Goal: Communication & Community: Ask a question

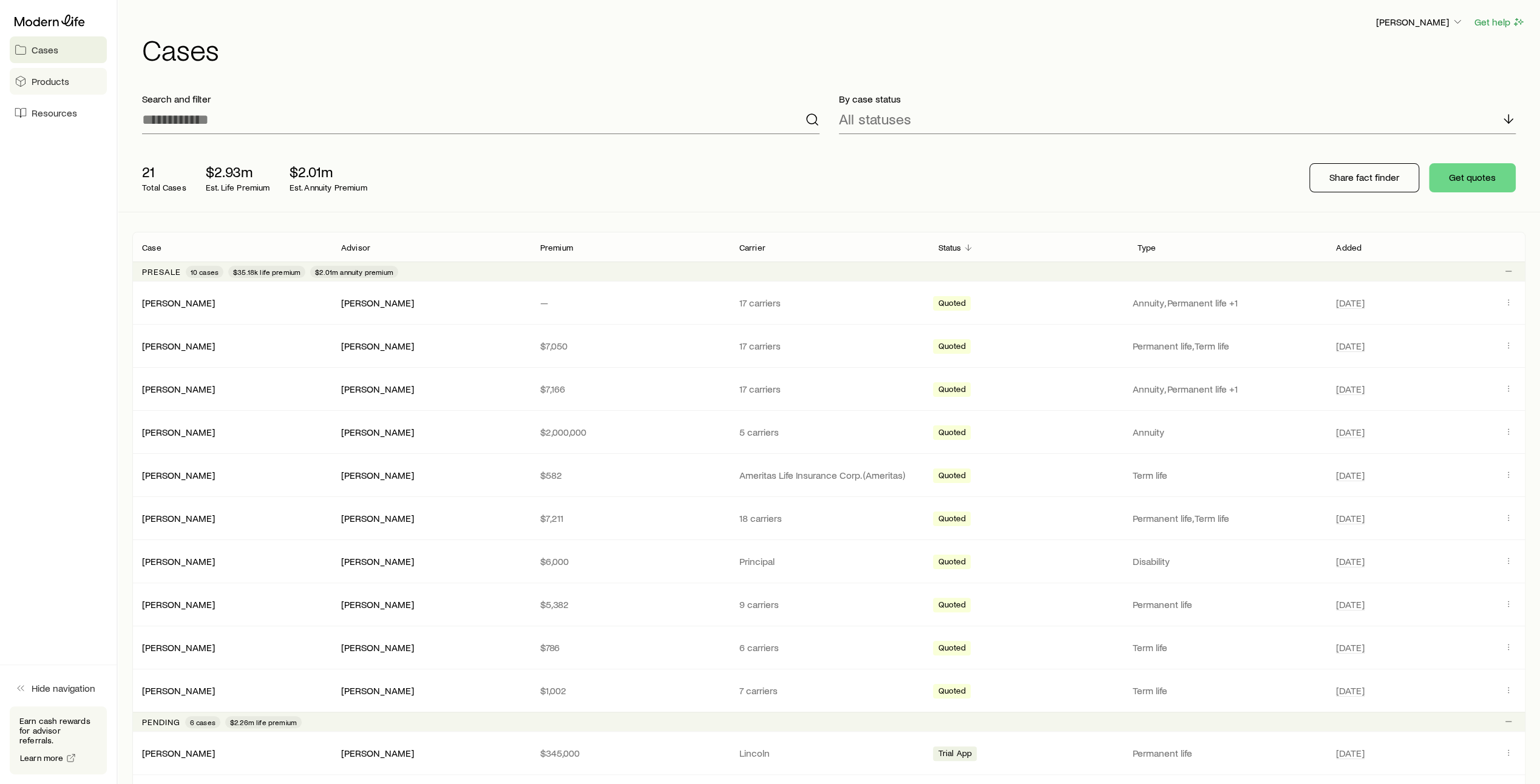
click at [52, 84] on span "Products" at bounding box center [50, 81] width 38 height 12
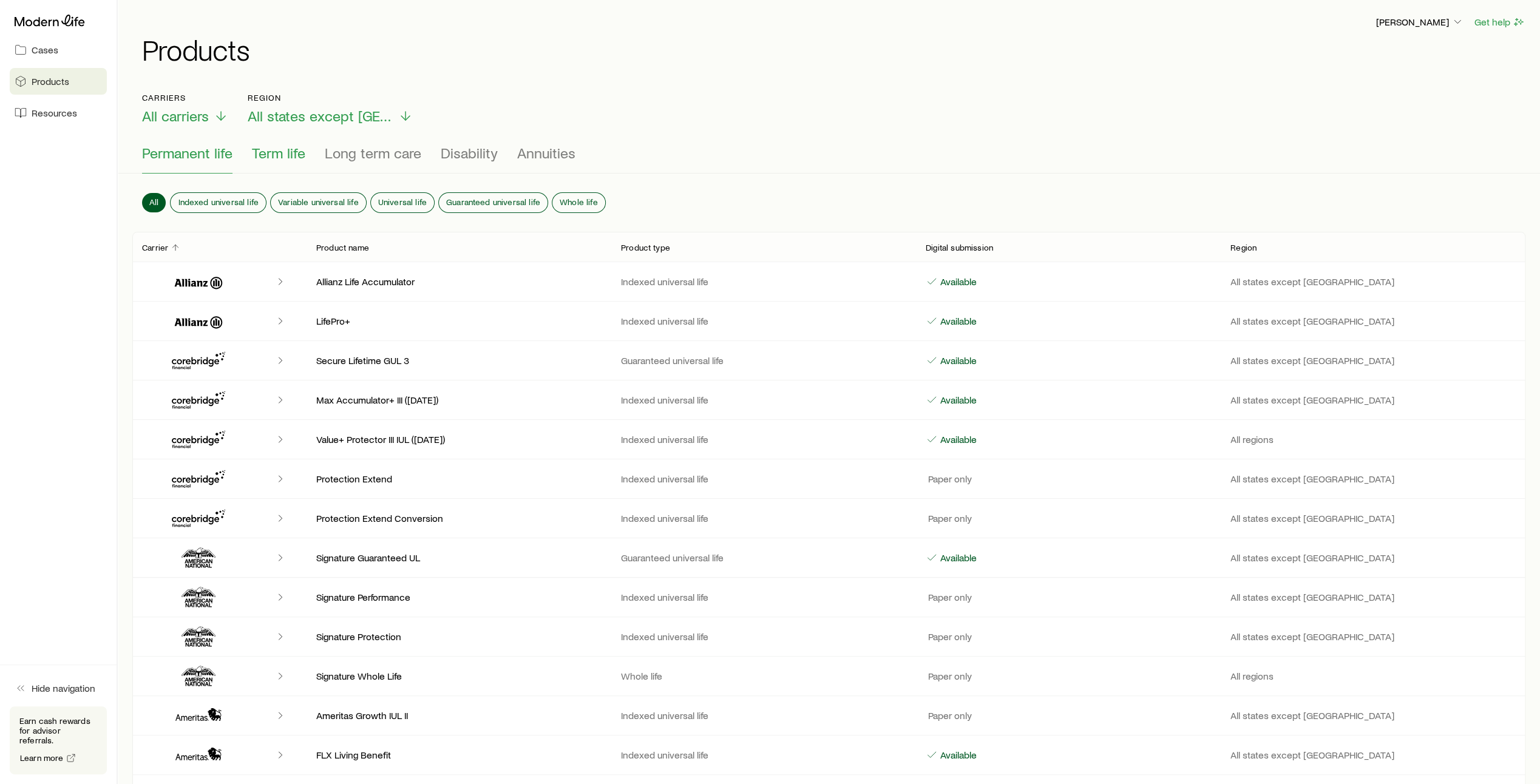
click at [271, 160] on span "Term life" at bounding box center [278, 153] width 53 height 17
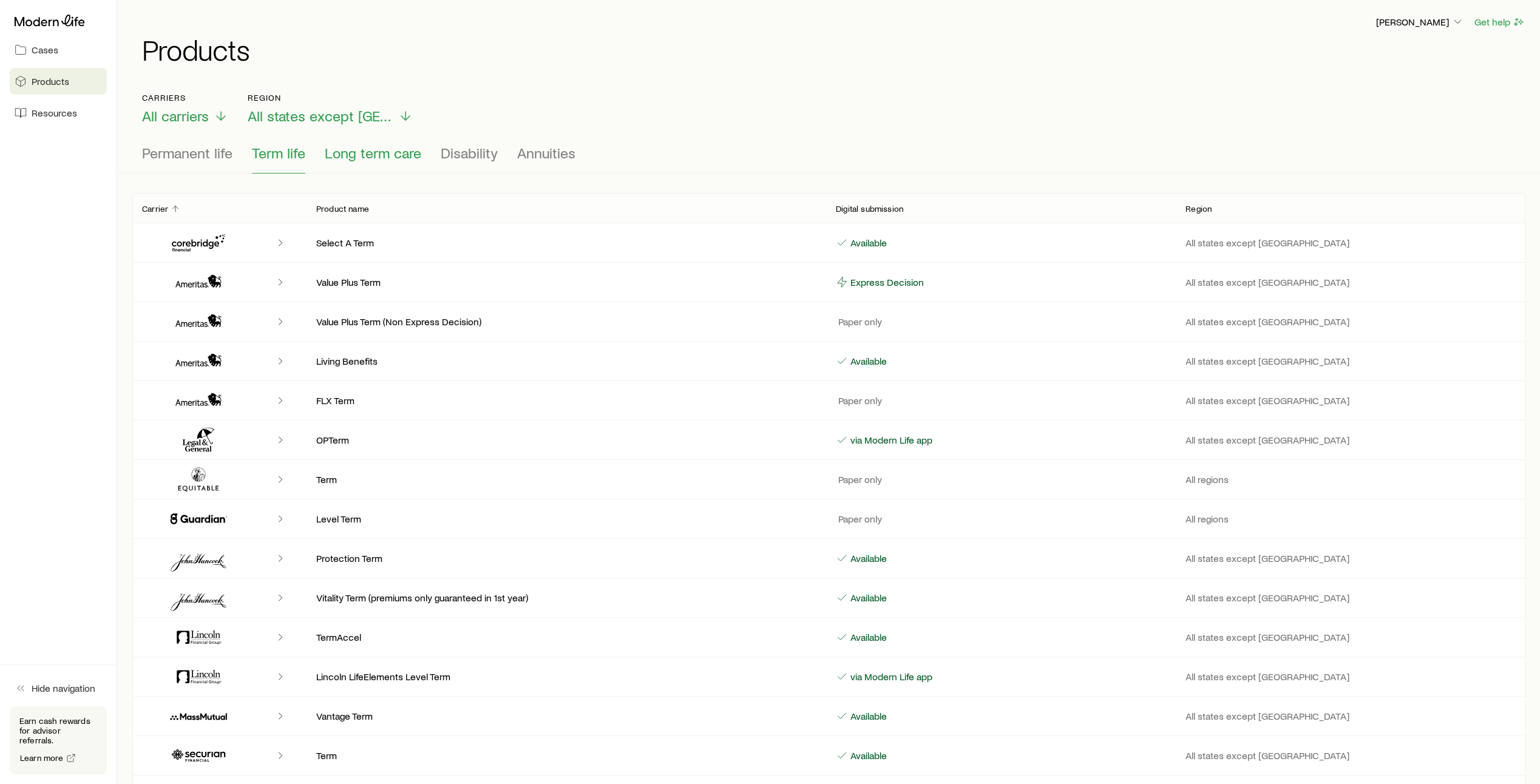
click at [352, 152] on span "Long term care" at bounding box center [373, 153] width 97 height 17
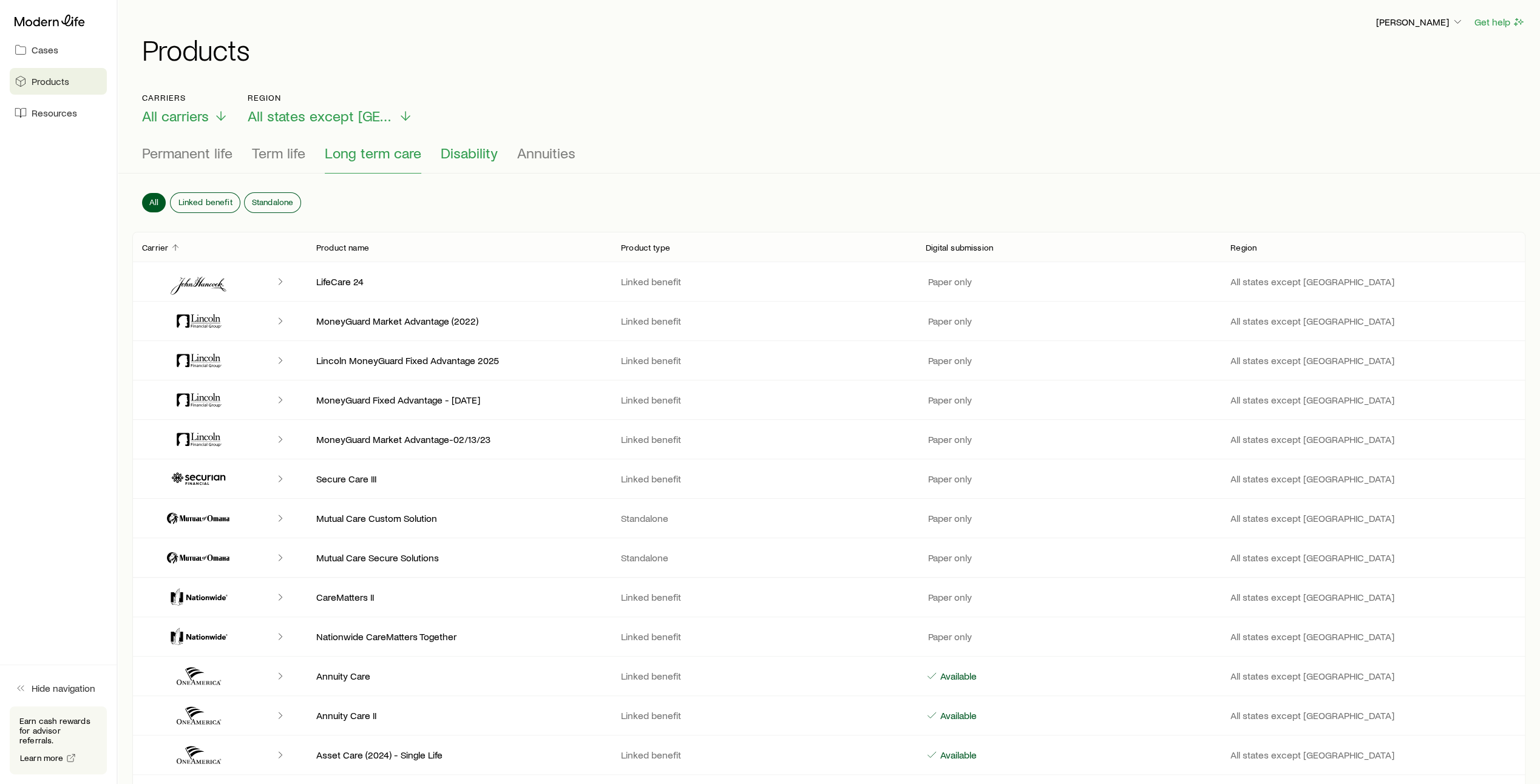
click at [465, 158] on span "Disability" at bounding box center [469, 153] width 57 height 17
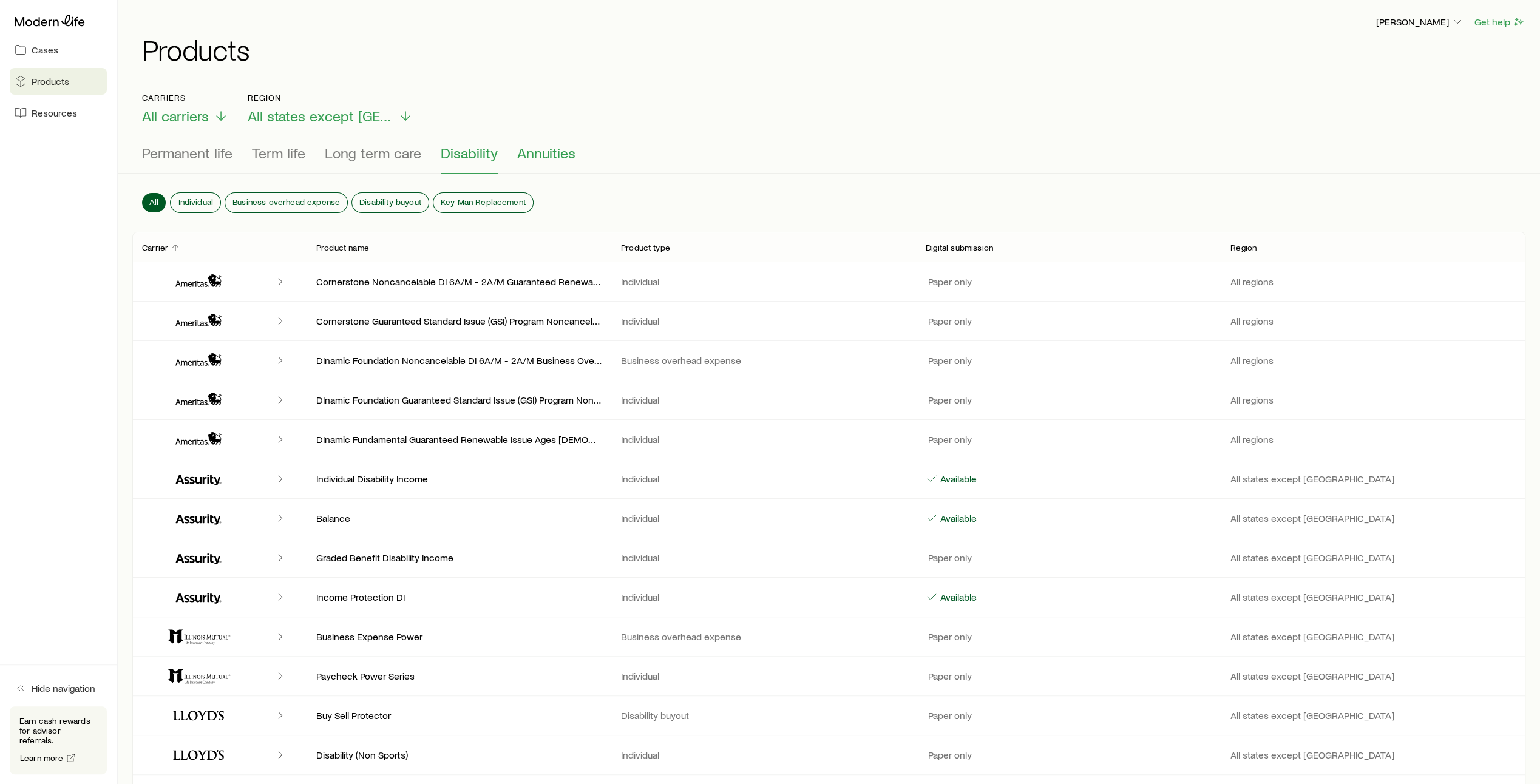
click at [535, 158] on span "Annuities" at bounding box center [546, 153] width 58 height 17
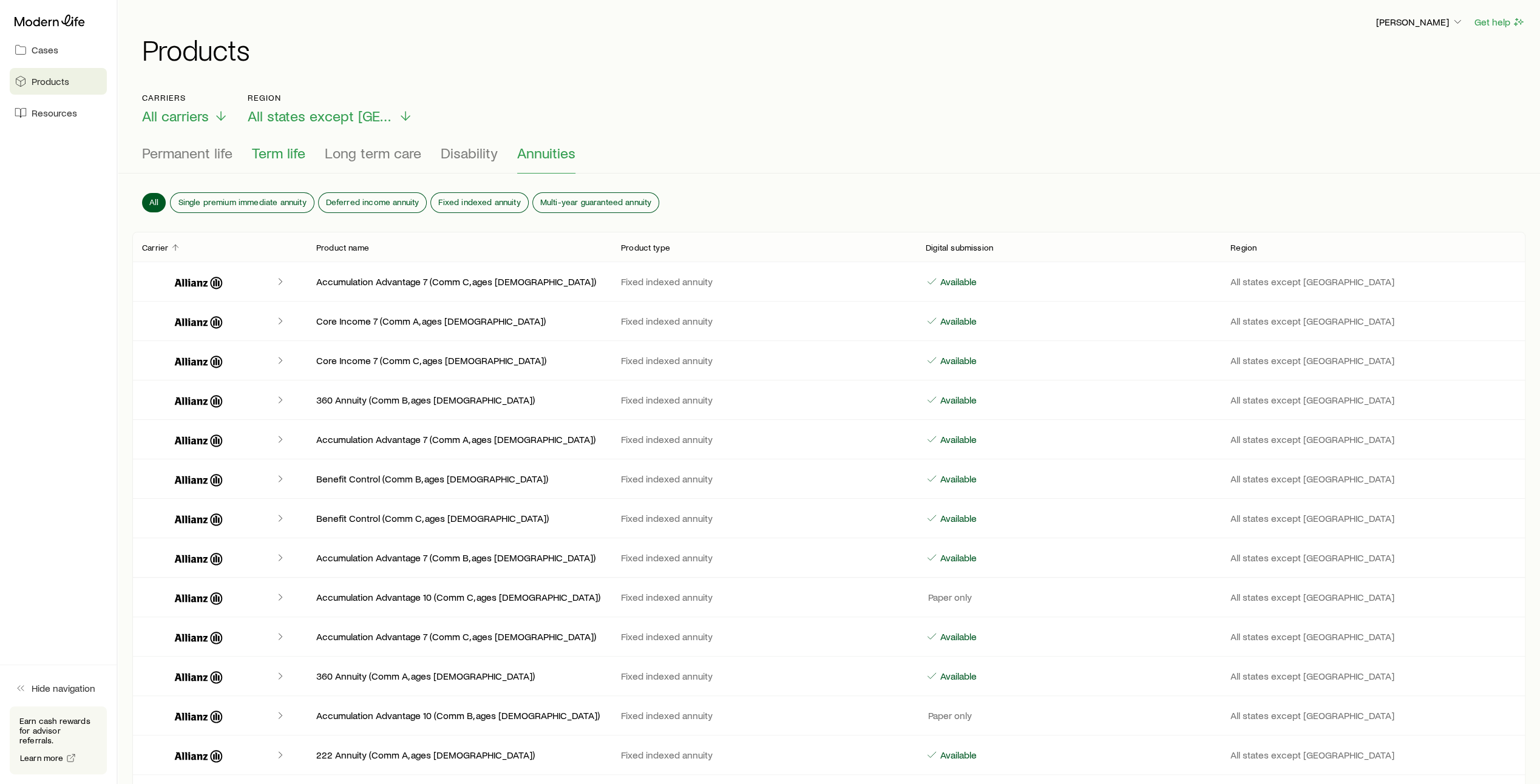
click at [273, 151] on span "Term life" at bounding box center [278, 153] width 53 height 17
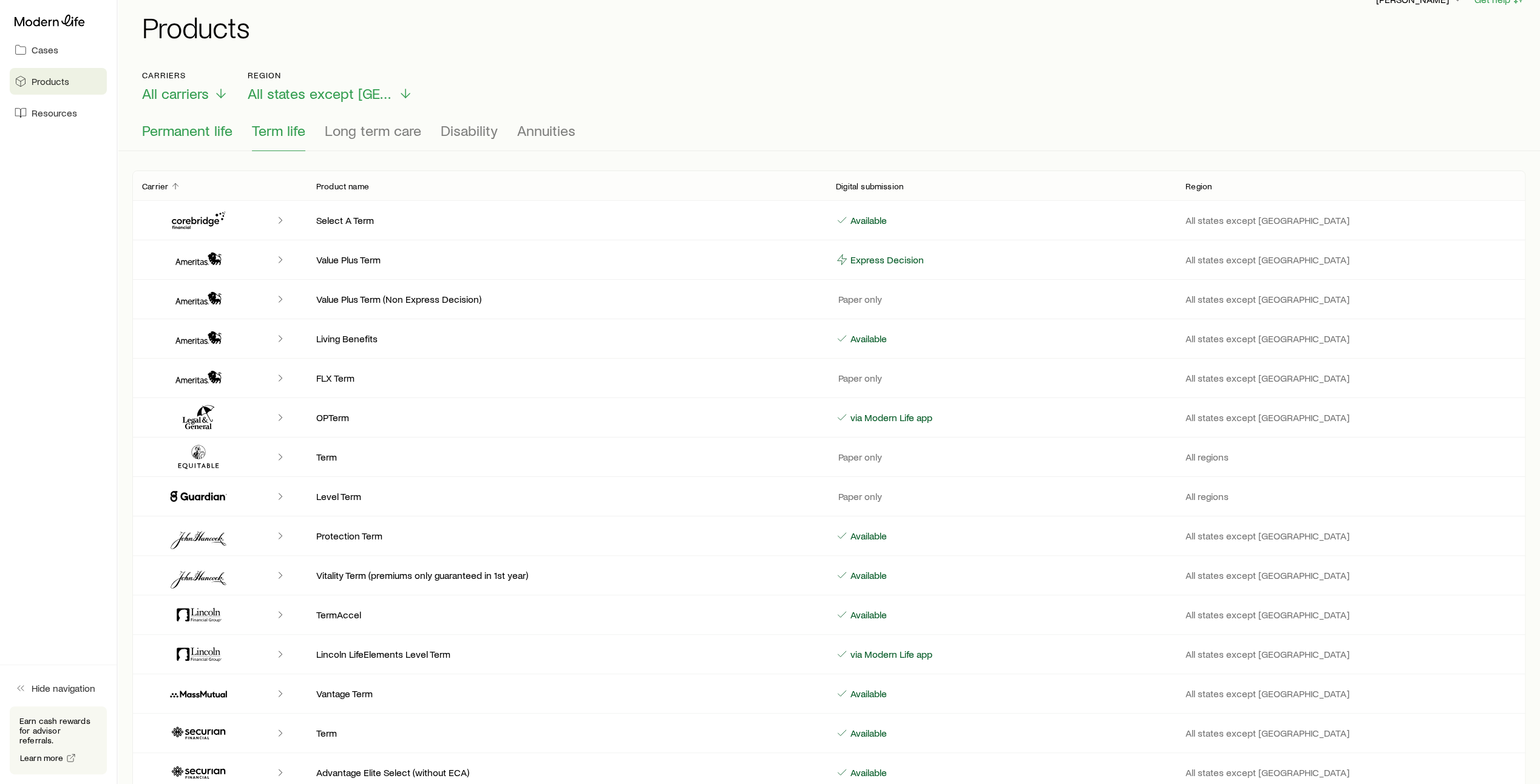
scroll to position [22, 0]
click at [198, 137] on span "Permanent life" at bounding box center [187, 131] width 91 height 17
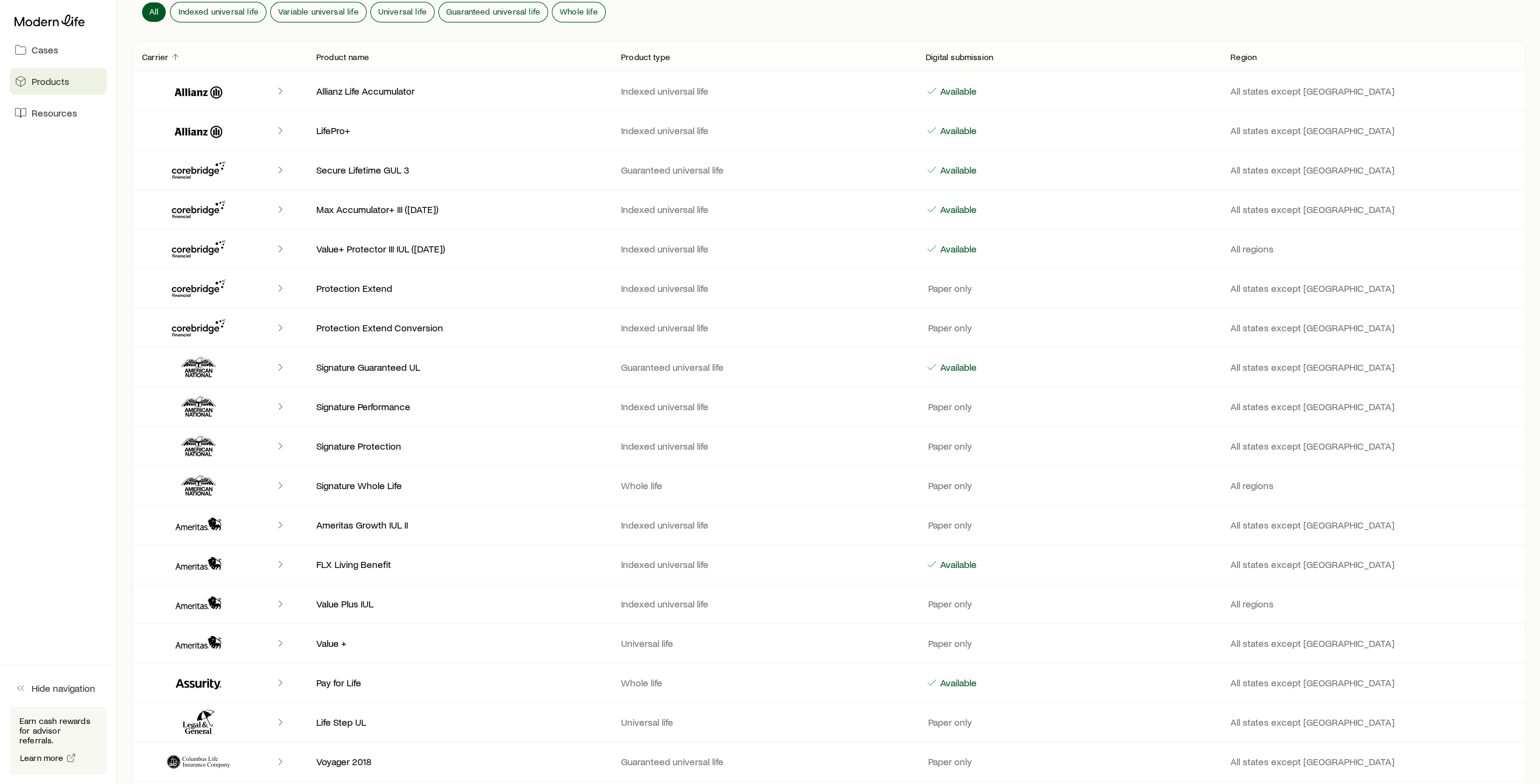
scroll to position [0, 0]
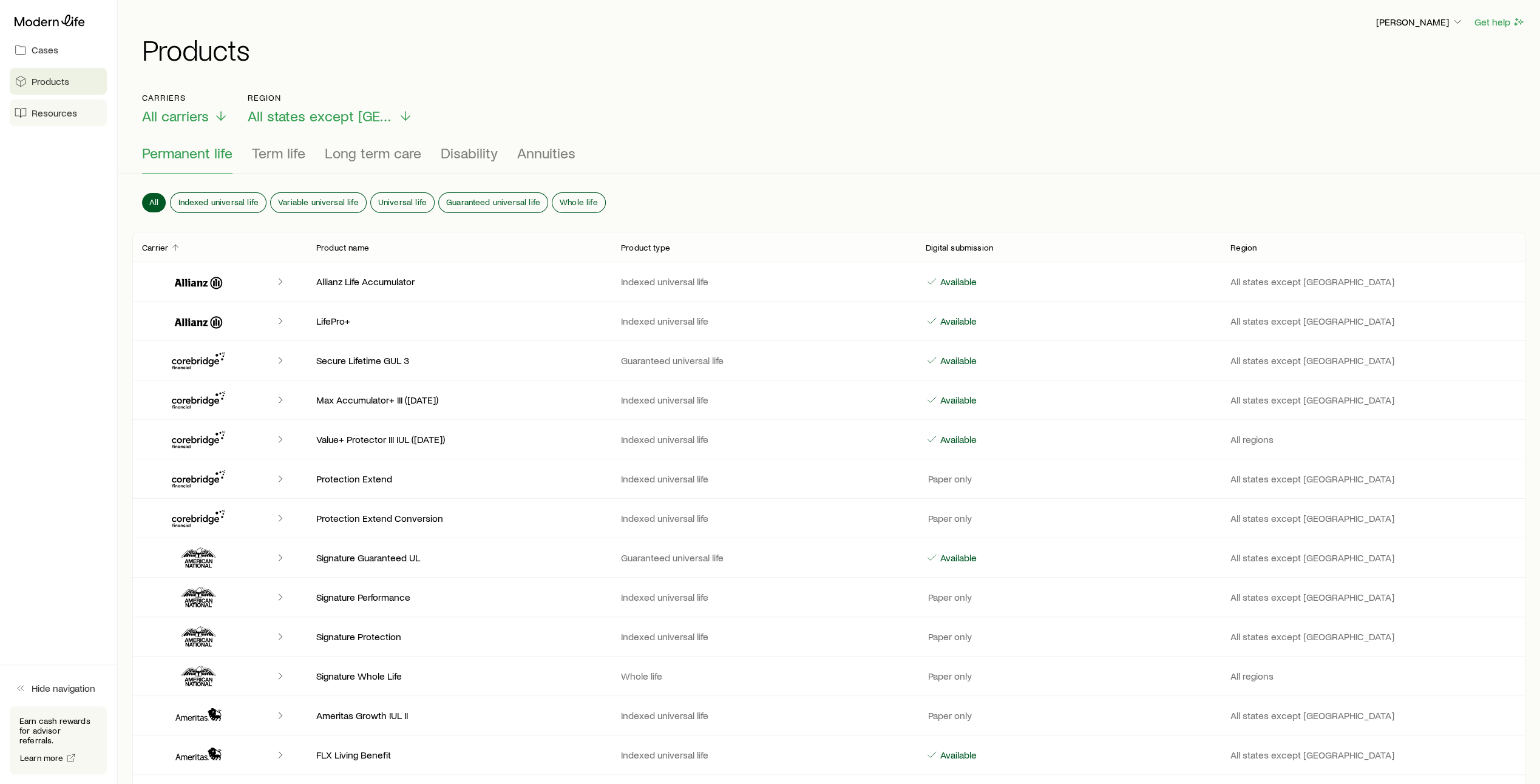
click at [39, 111] on span "Resources" at bounding box center [54, 113] width 45 height 12
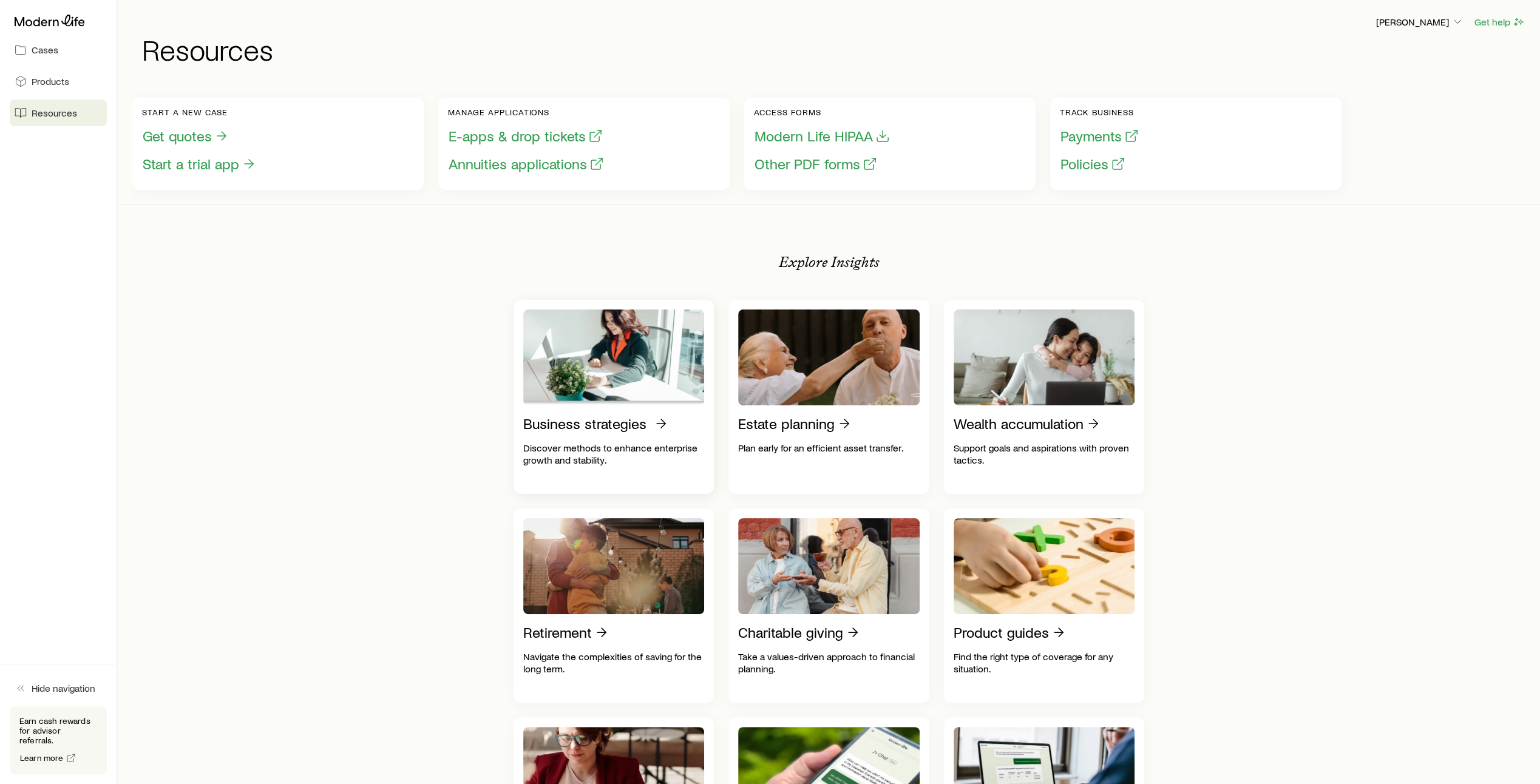
click at [588, 432] on p "Business strategies" at bounding box center [585, 423] width 123 height 17
click at [53, 50] on span "Cases" at bounding box center [45, 50] width 27 height 12
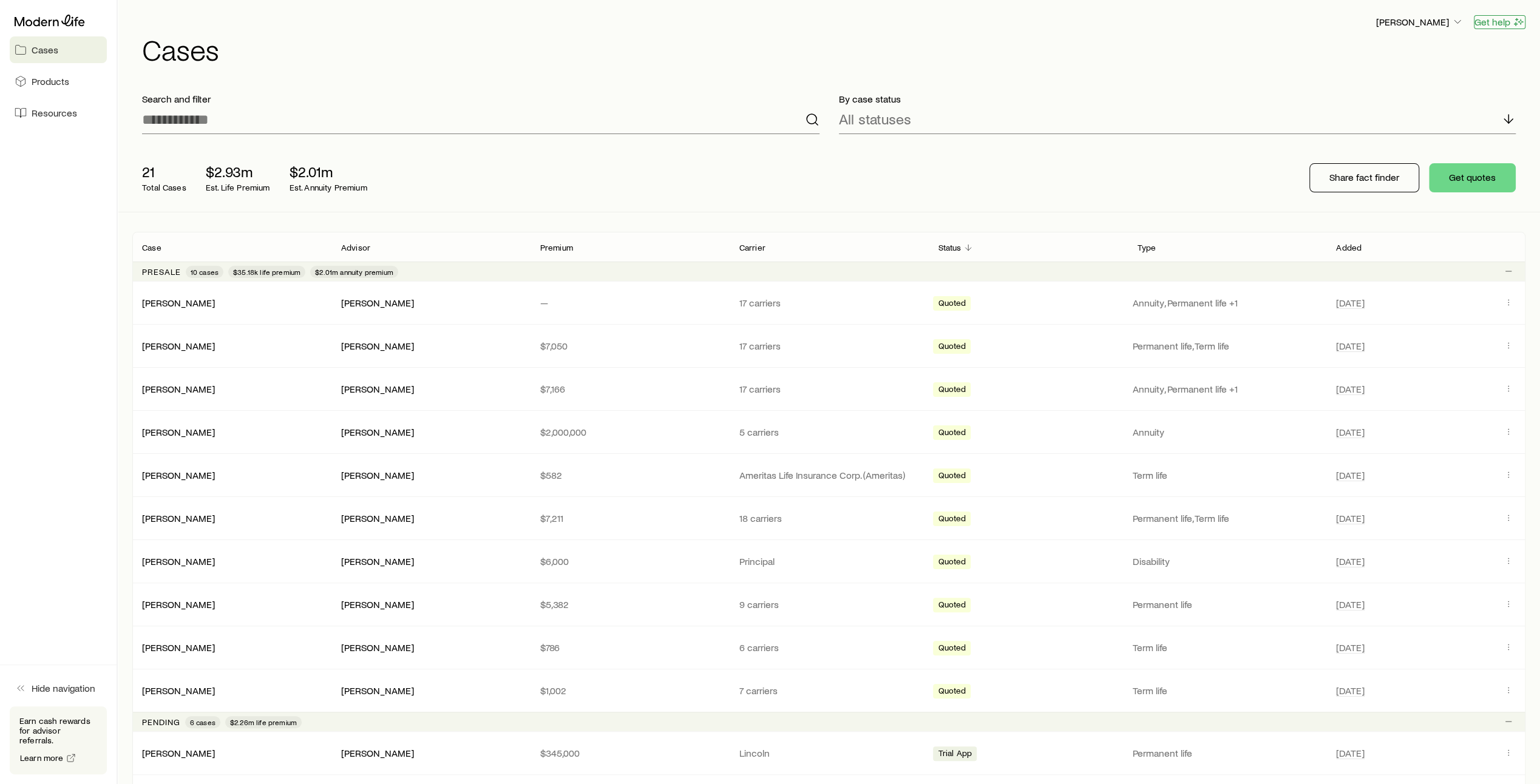
click at [1491, 24] on button "Get help" at bounding box center [1500, 22] width 52 height 14
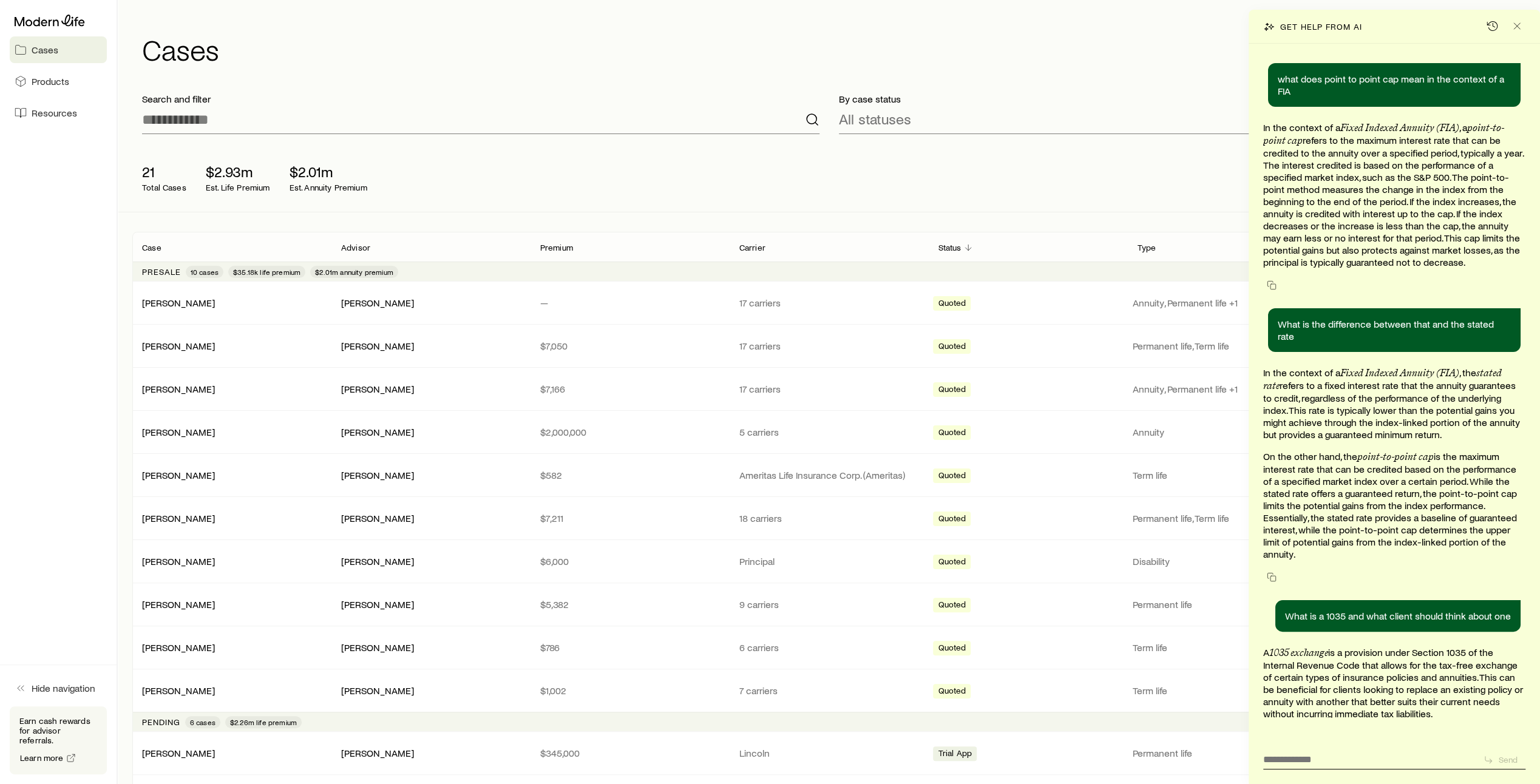
scroll to position [2036, 0]
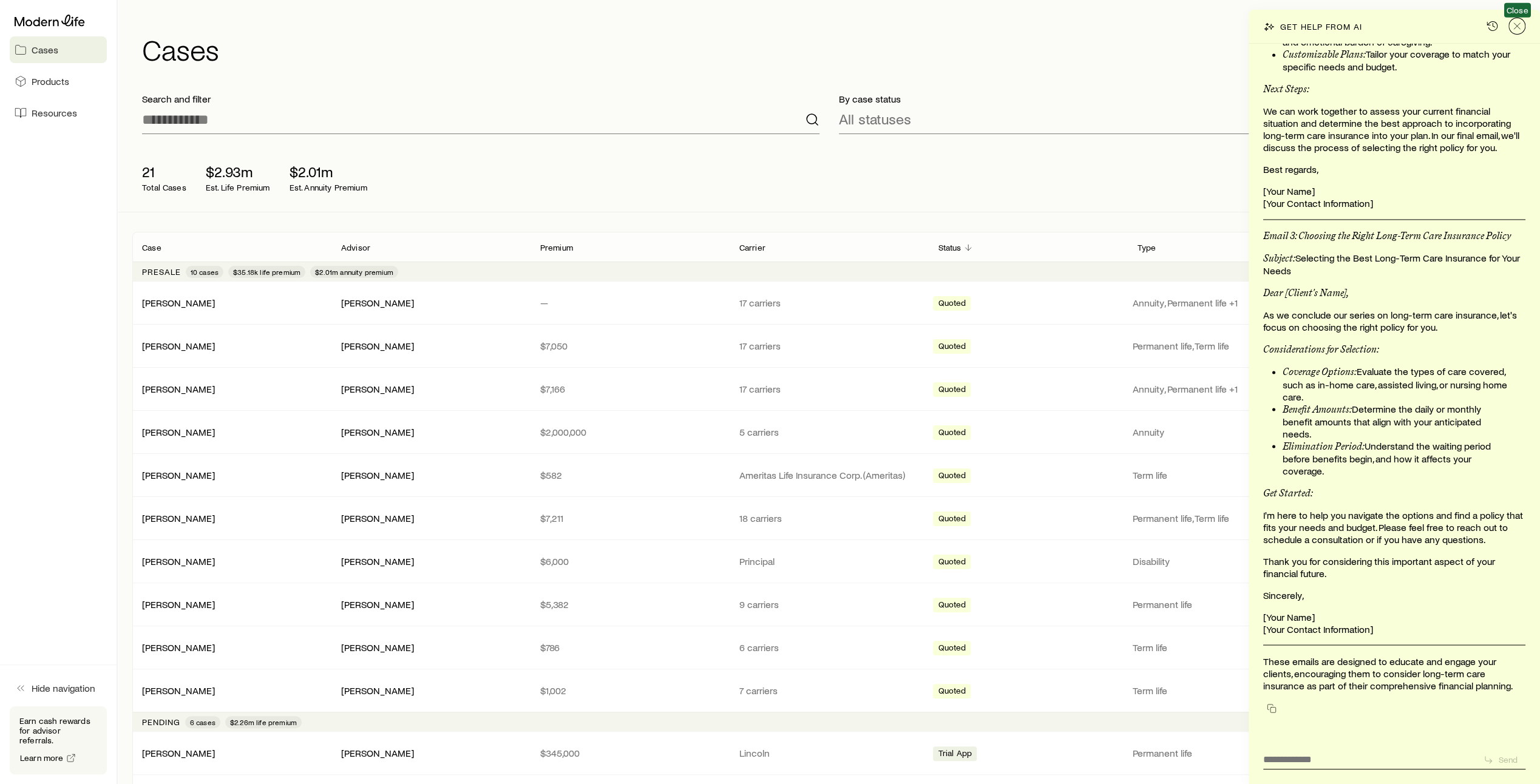
click at [1520, 26] on icon "Close" at bounding box center [1517, 26] width 12 height 12
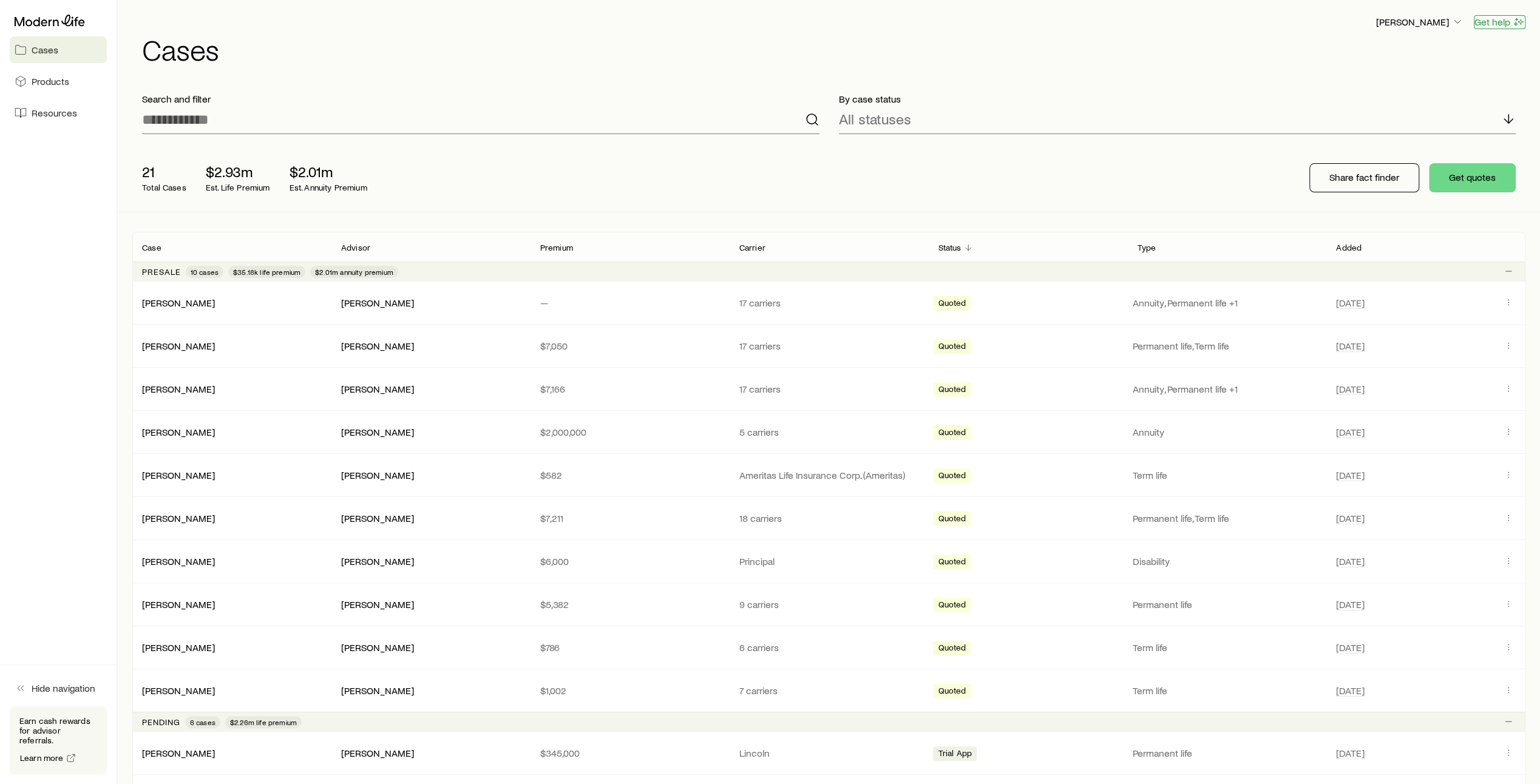
click at [1504, 23] on button "Get help" at bounding box center [1500, 22] width 52 height 14
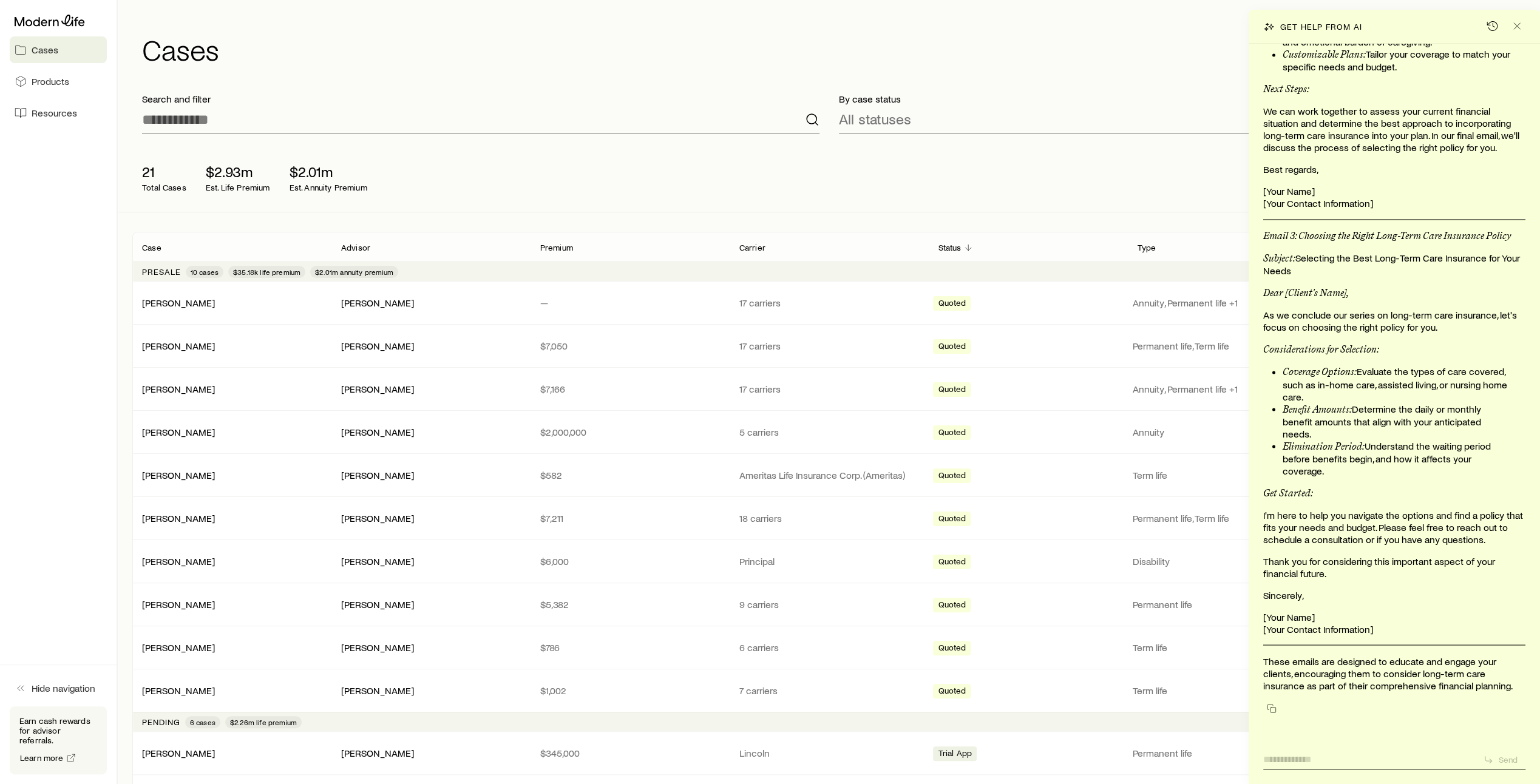
click at [1305, 760] on textarea at bounding box center [1368, 756] width 210 height 19
type textarea "**********"
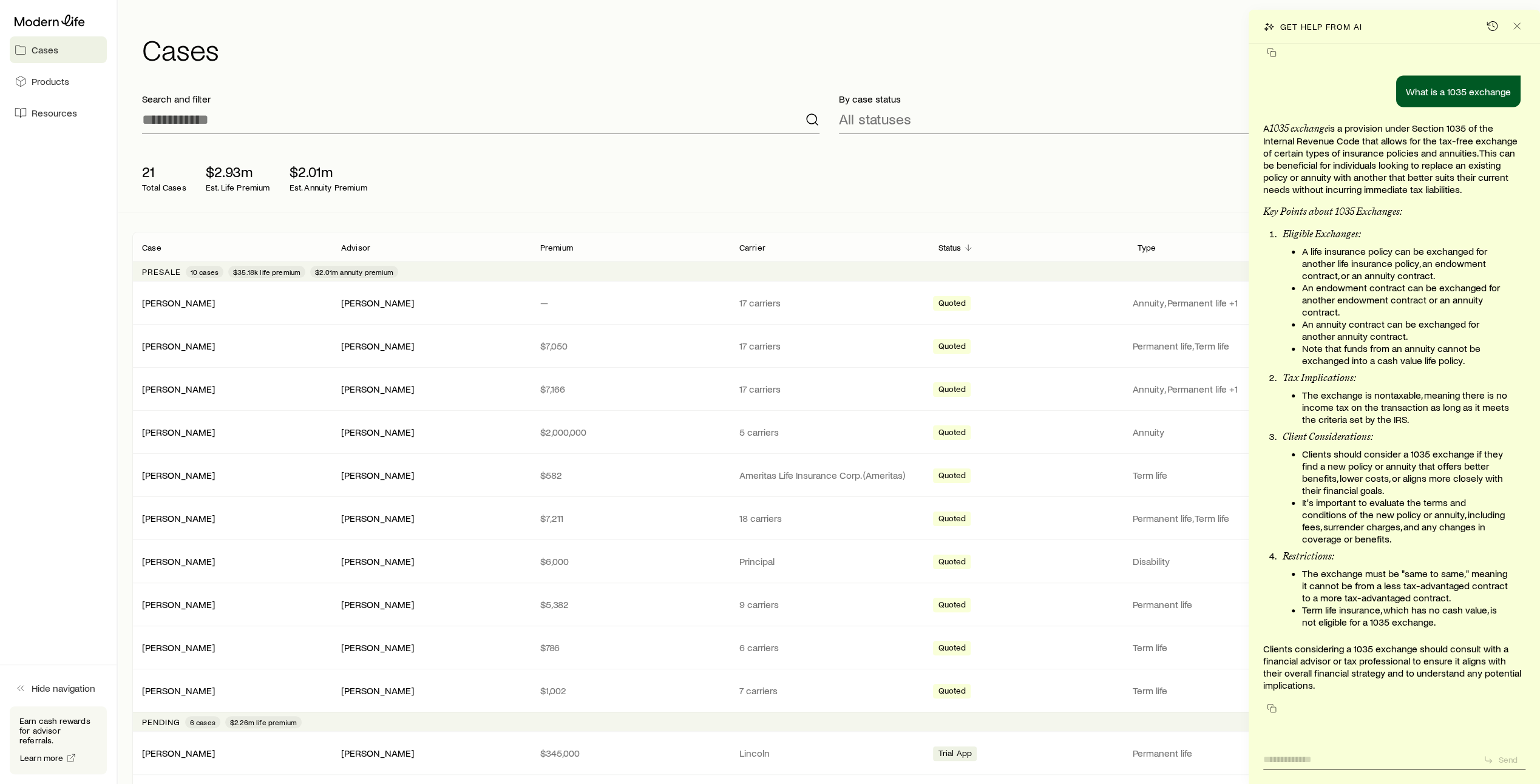
scroll to position [2702, 0]
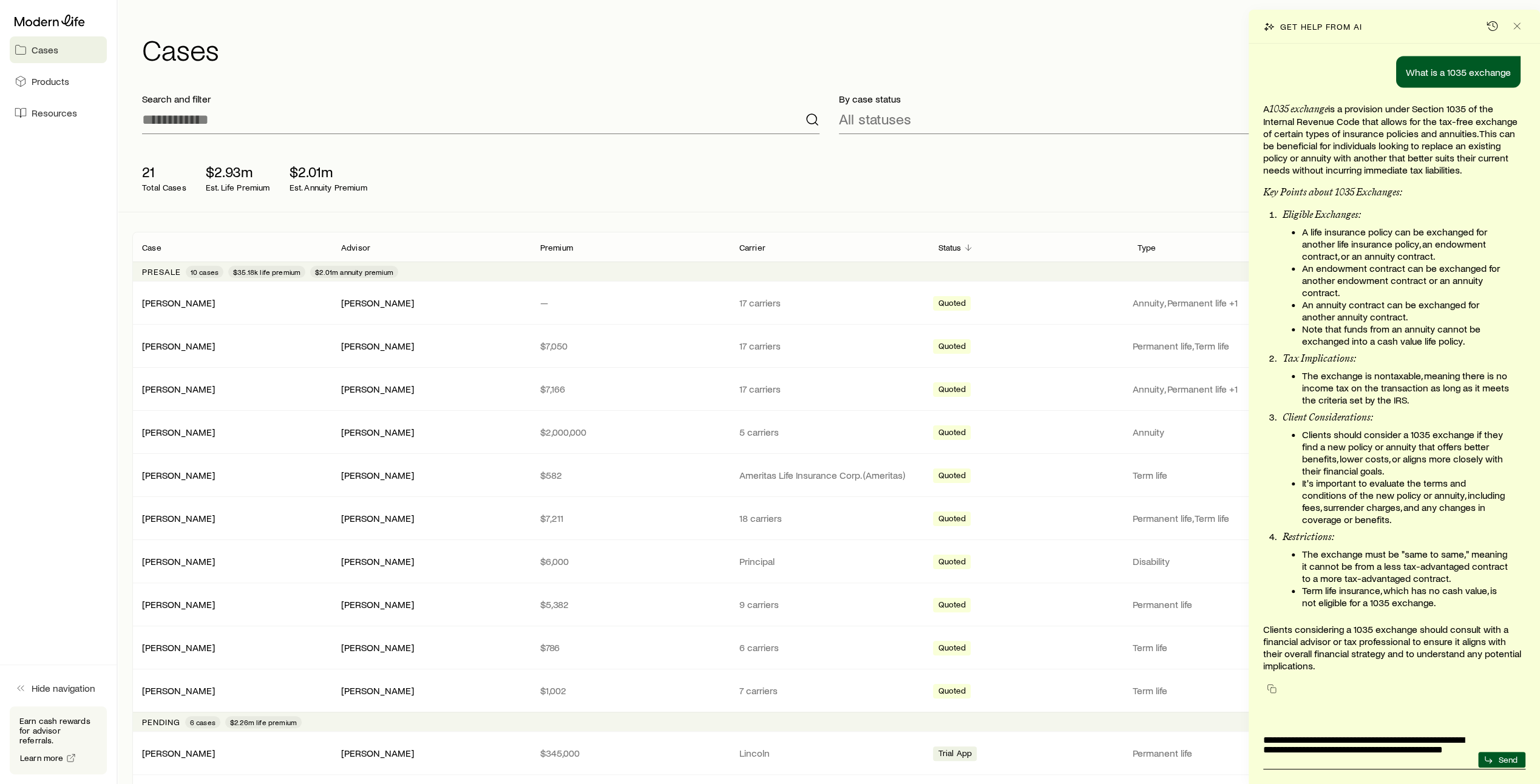
drag, startPoint x: 1435, startPoint y: 740, endPoint x: 1405, endPoint y: 739, distance: 30.0
click at [1405, 739] on textarea "**********" at bounding box center [1368, 747] width 210 height 39
type textarea "**********"
click at [1510, 759] on p "Send" at bounding box center [1508, 760] width 19 height 10
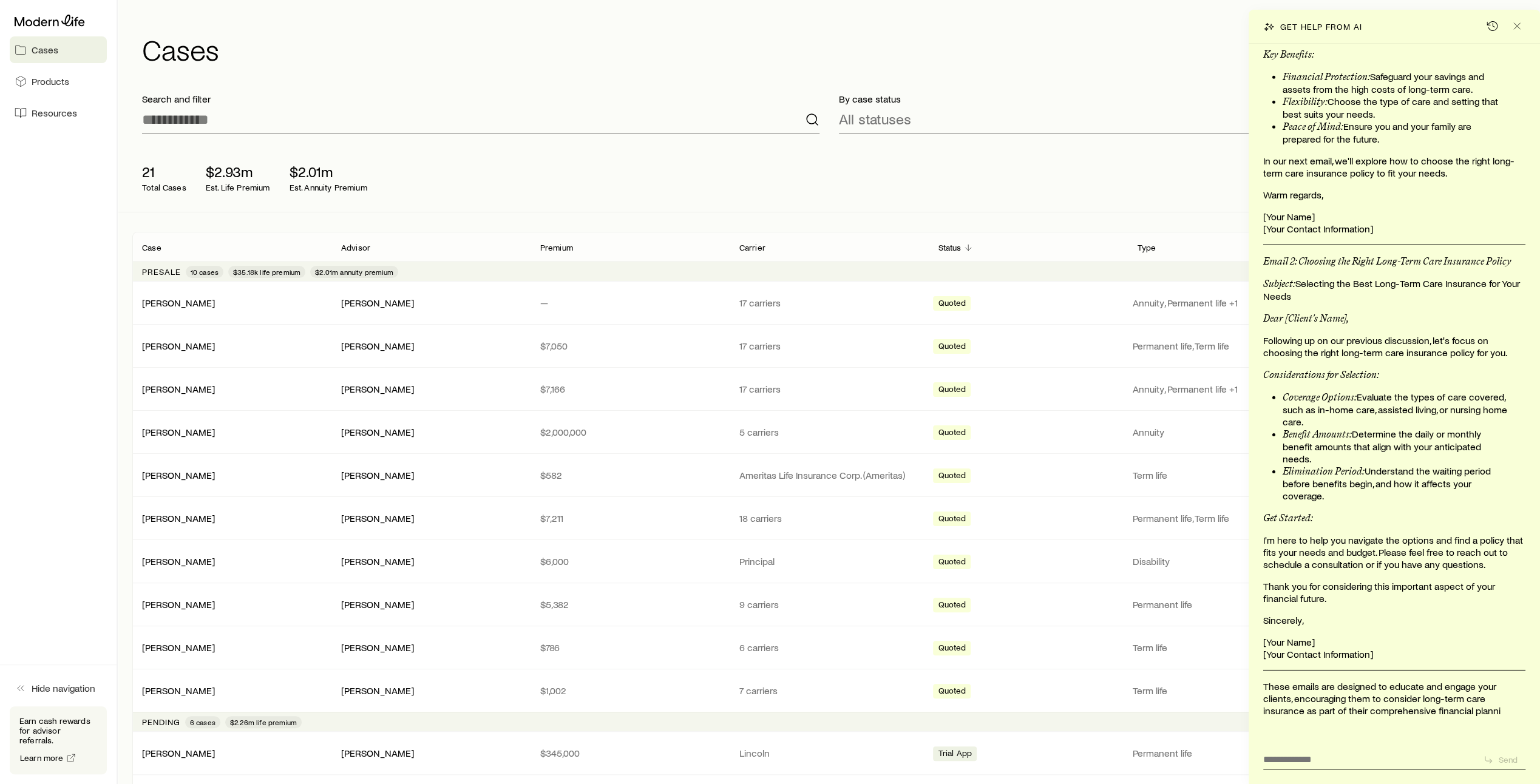
scroll to position [3777, 0]
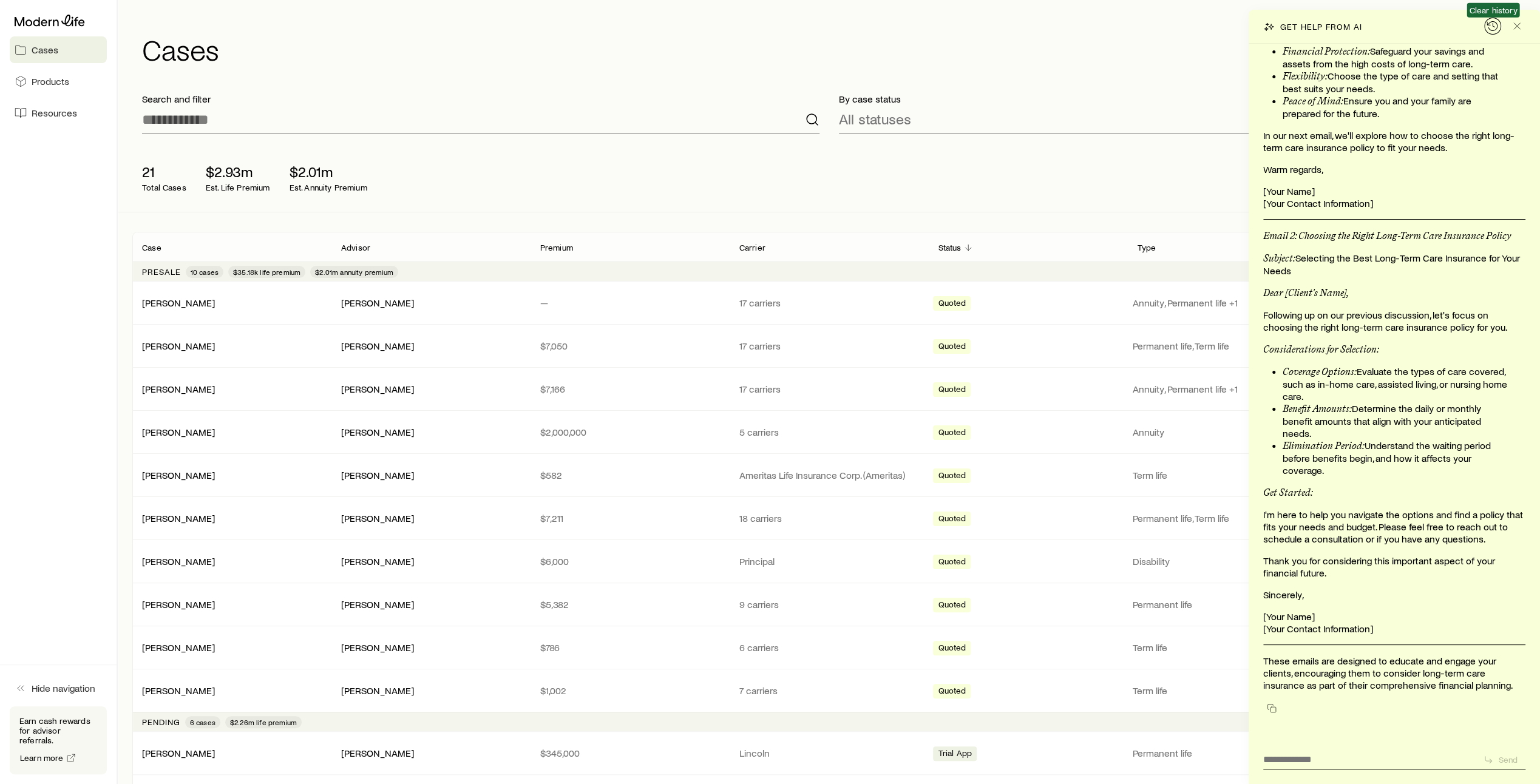
click at [1490, 25] on icon "button" at bounding box center [1492, 26] width 12 height 12
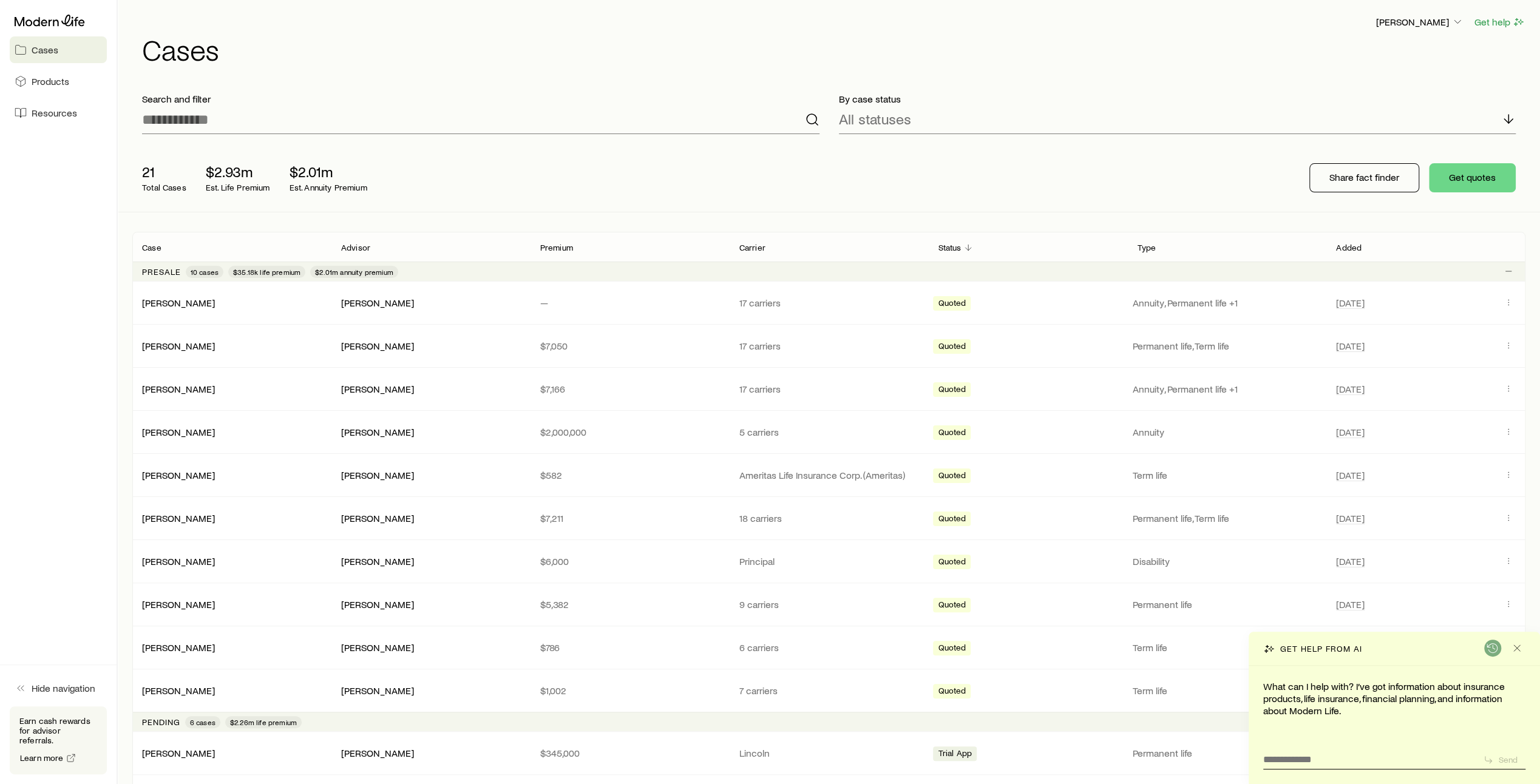
scroll to position [0, 0]
